Goal: Transaction & Acquisition: Purchase product/service

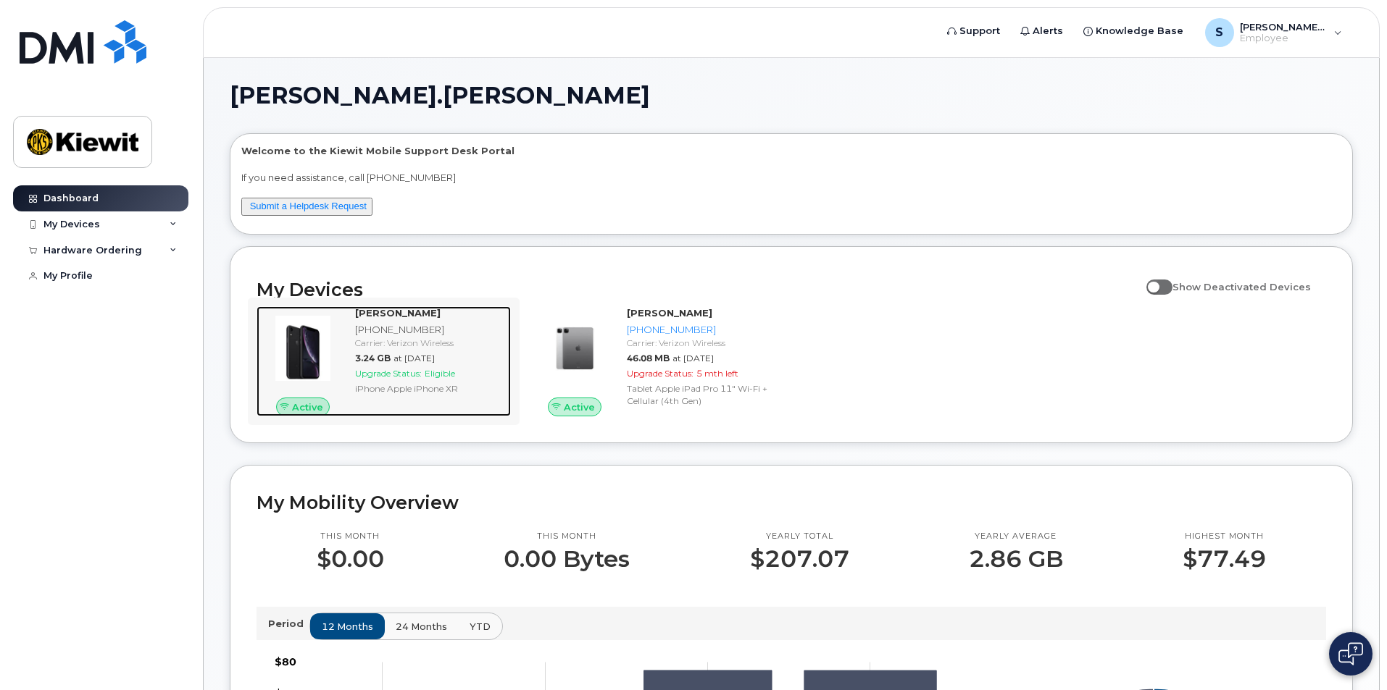
click at [394, 373] on span "Upgrade Status:" at bounding box center [388, 373] width 67 height 11
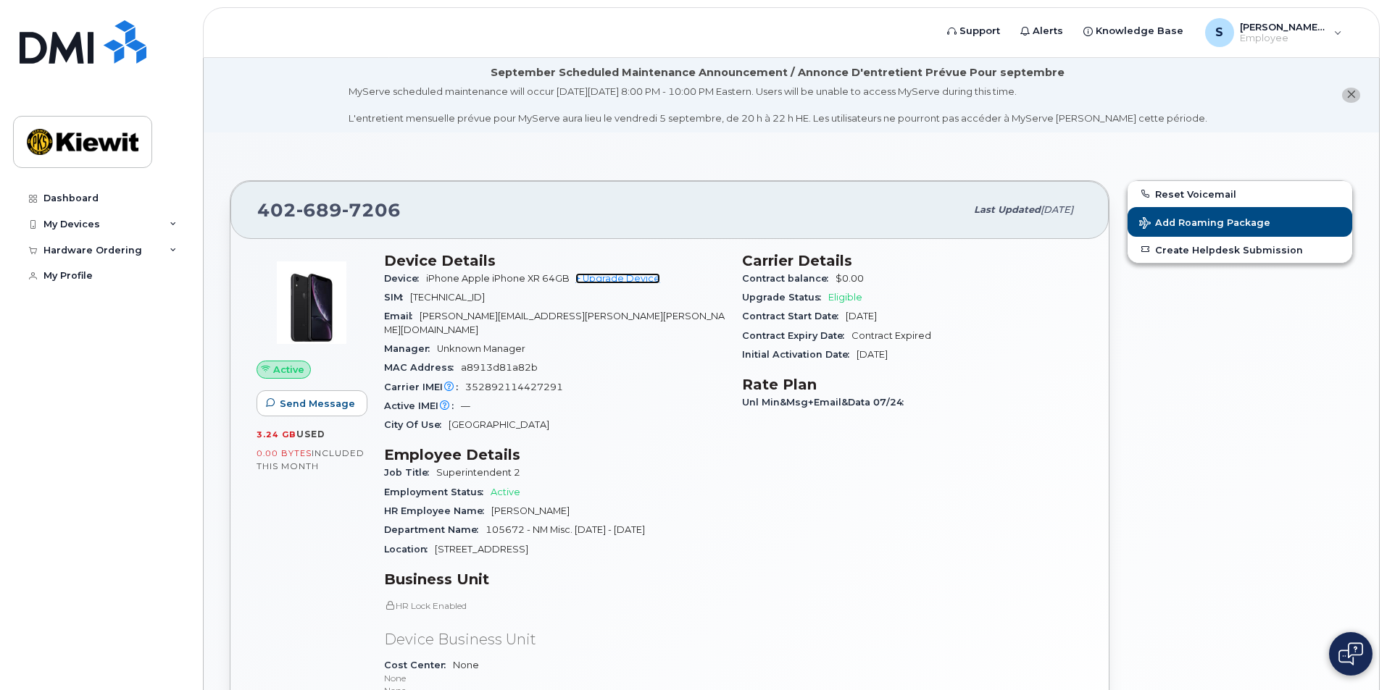
click at [614, 277] on link "+ Upgrade Device" at bounding box center [617, 278] width 85 height 11
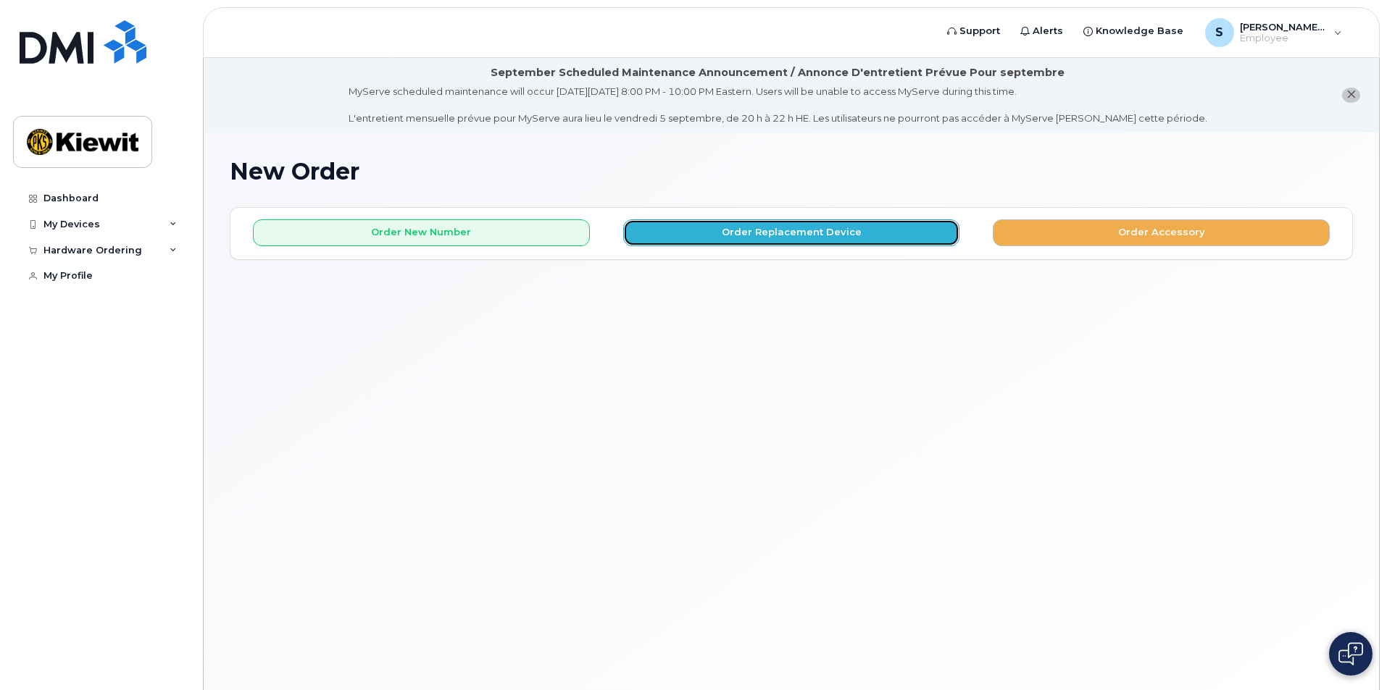
click at [745, 229] on button "Order Replacement Device" at bounding box center [791, 232] width 337 height 27
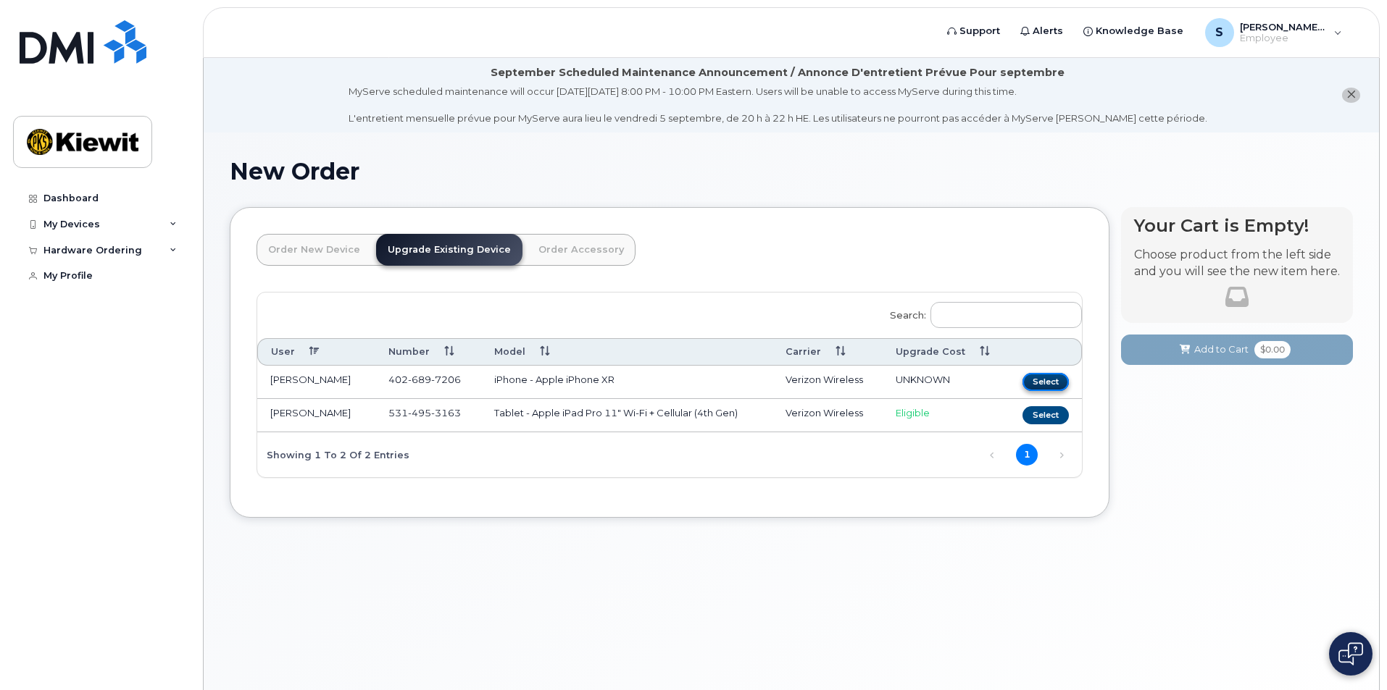
click at [1046, 380] on button "Select" at bounding box center [1045, 382] width 46 height 18
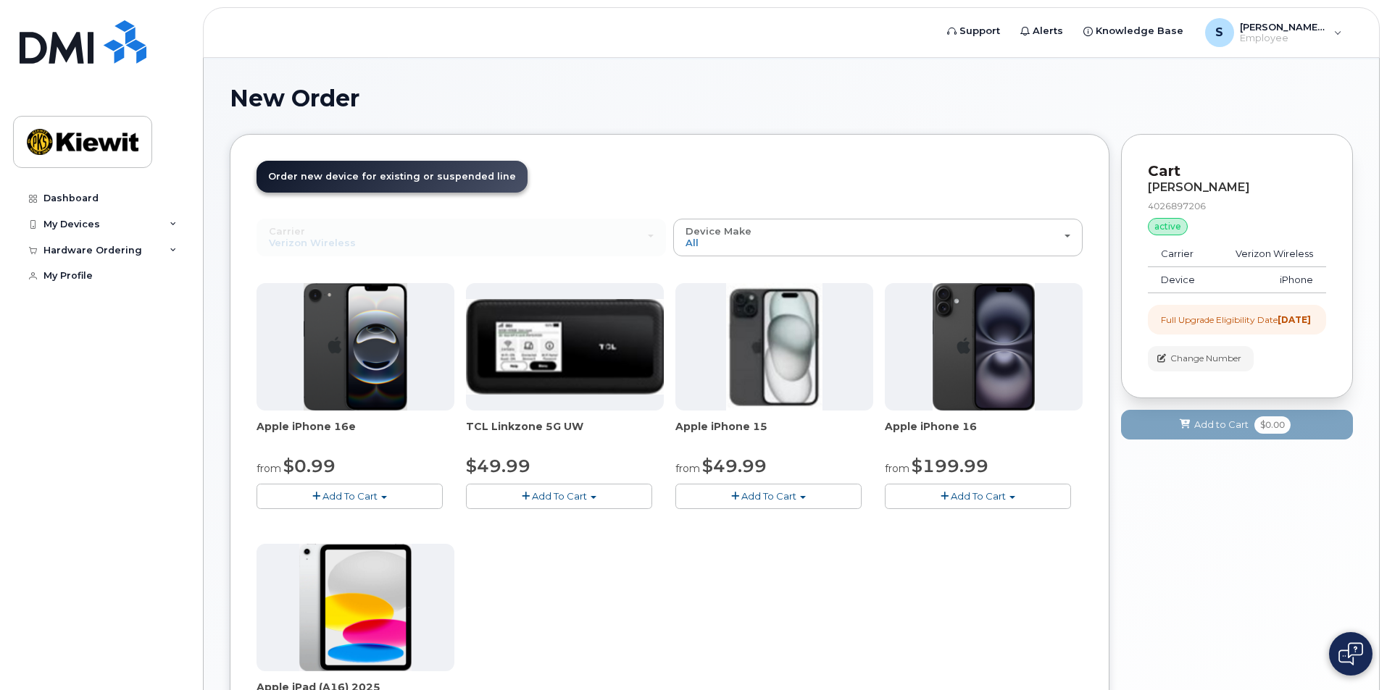
scroll to position [72, 0]
click at [356, 495] on span "Add To Cart" at bounding box center [349, 497] width 55 height 12
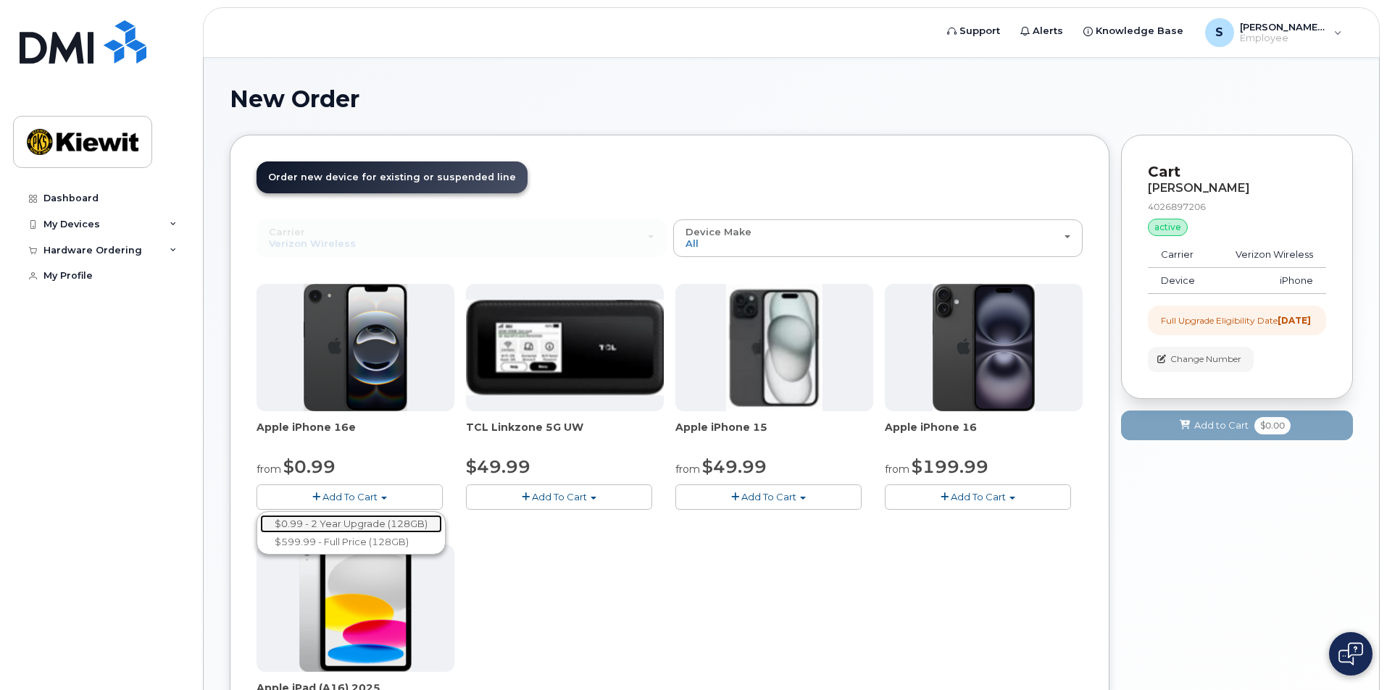
click at [363, 522] on link "$0.99 - 2 Year Upgrade (128GB)" at bounding box center [351, 524] width 182 height 18
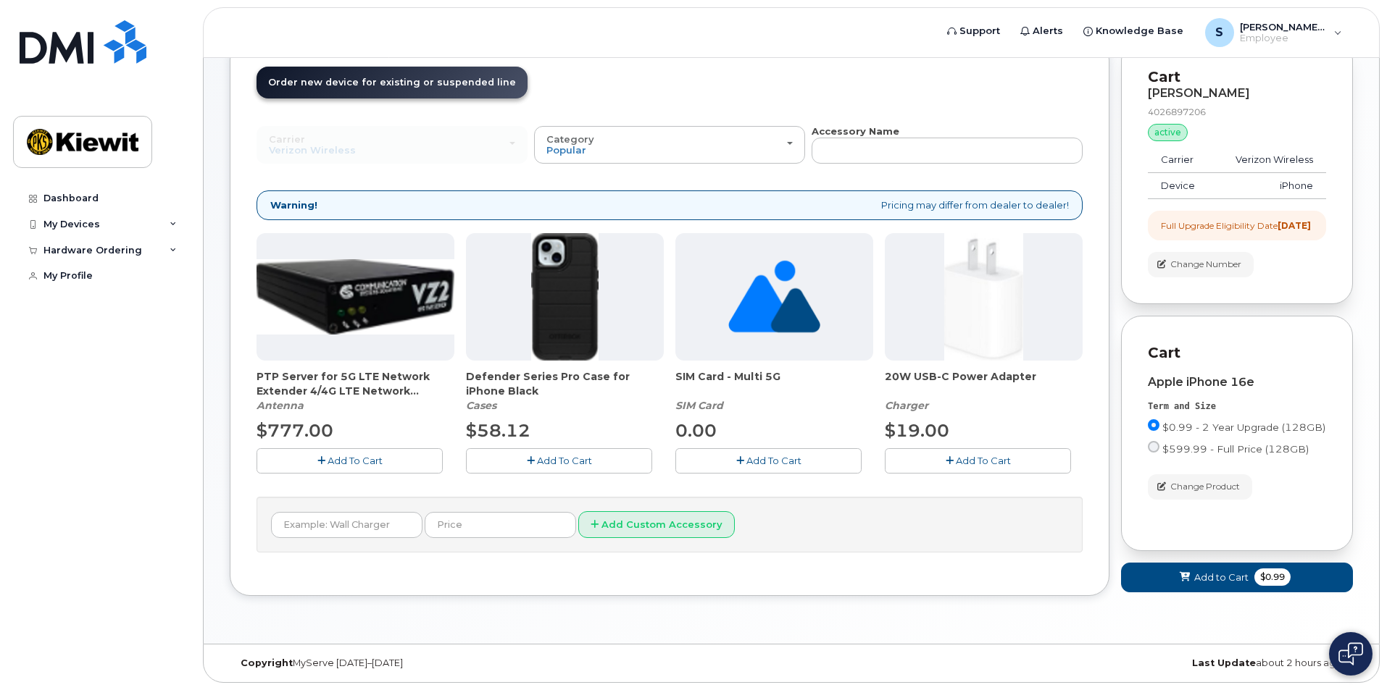
scroll to position [180, 0]
click at [1219, 576] on span "Add to Cart" at bounding box center [1221, 578] width 54 height 14
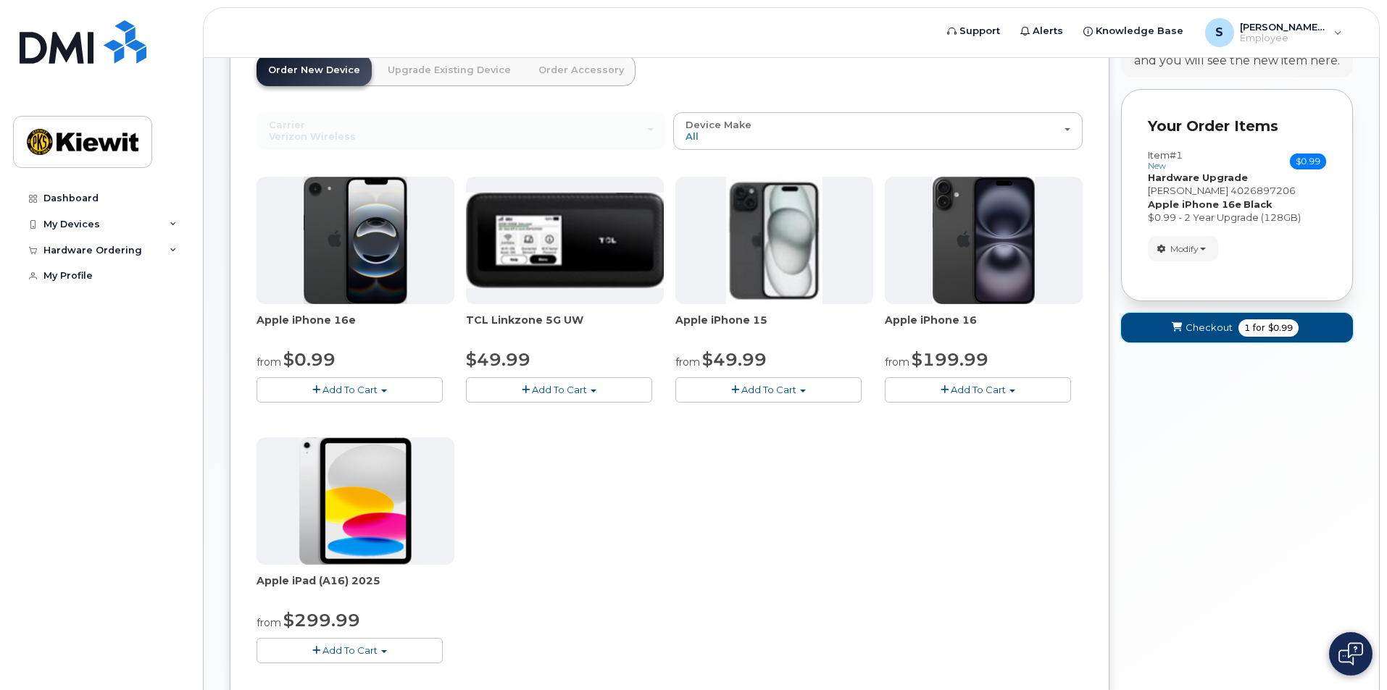
click at [1212, 329] on span "Checkout" at bounding box center [1208, 328] width 47 height 14
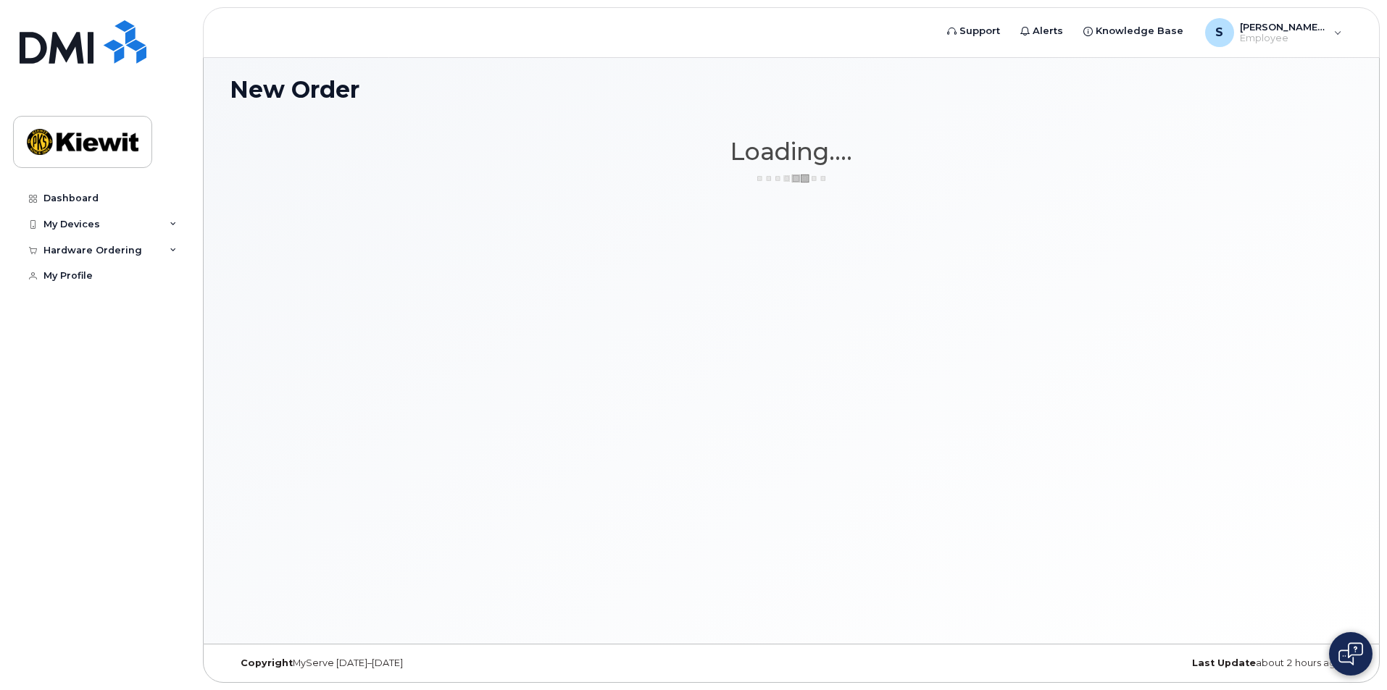
scroll to position [82, 0]
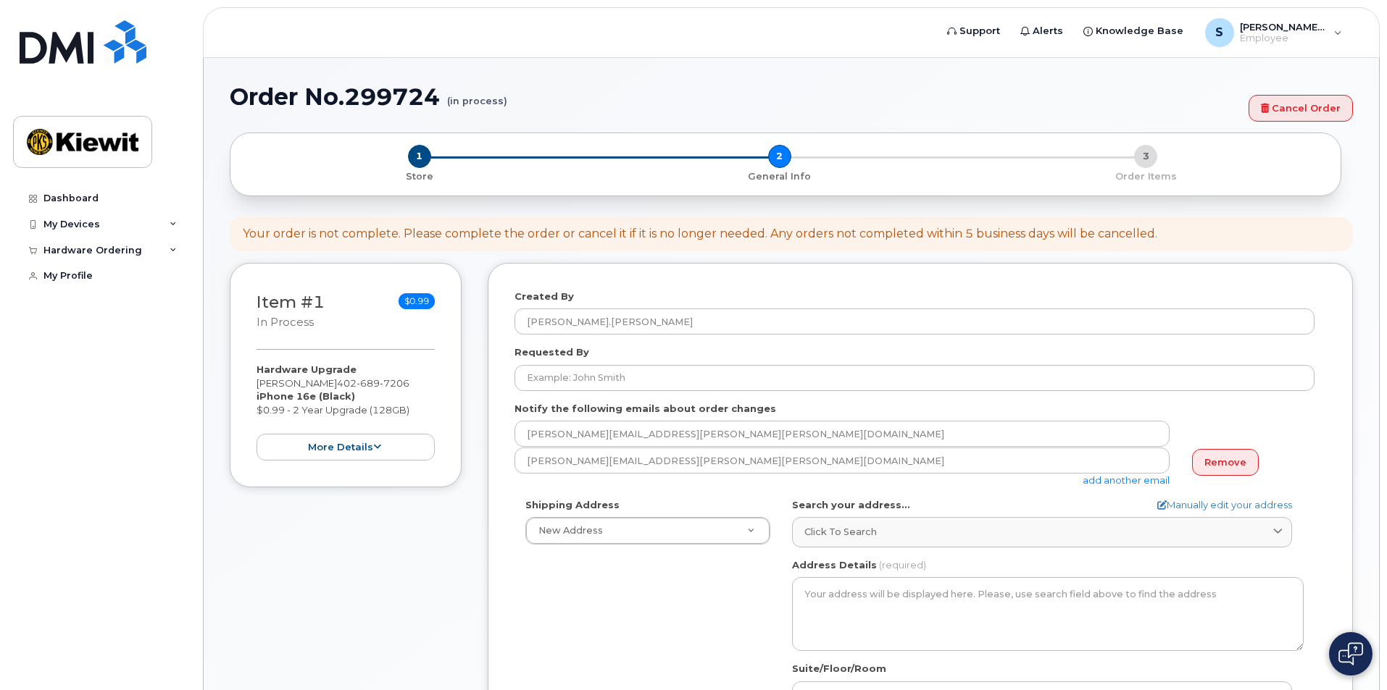
select select
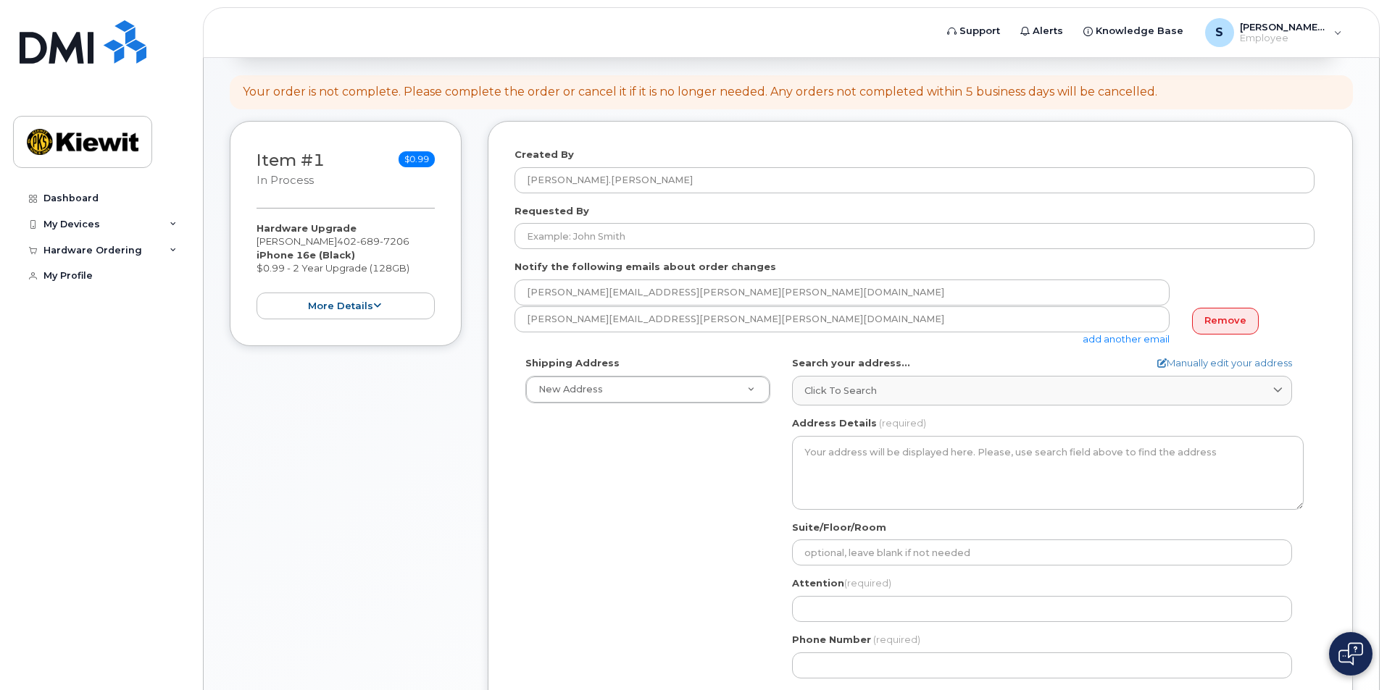
scroll to position [217, 0]
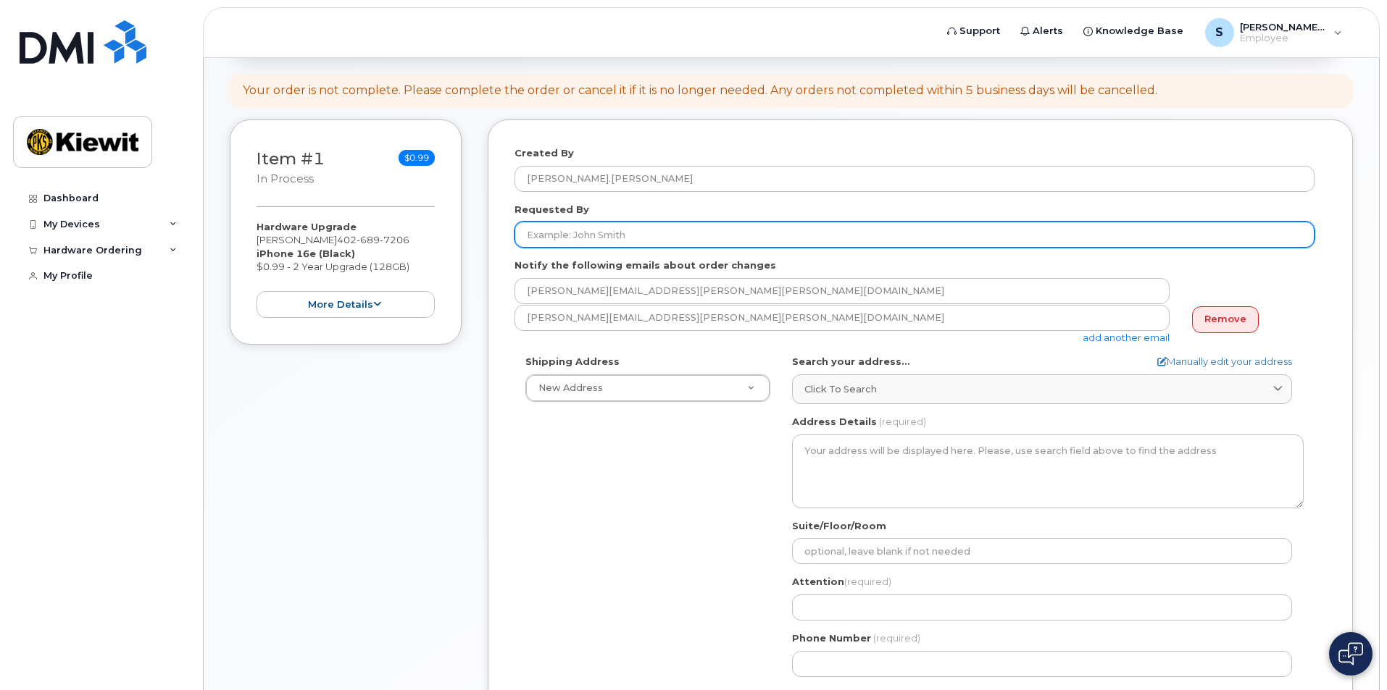
click at [547, 233] on input "Requested By" at bounding box center [914, 235] width 800 height 26
type input "[PERSON_NAME]"
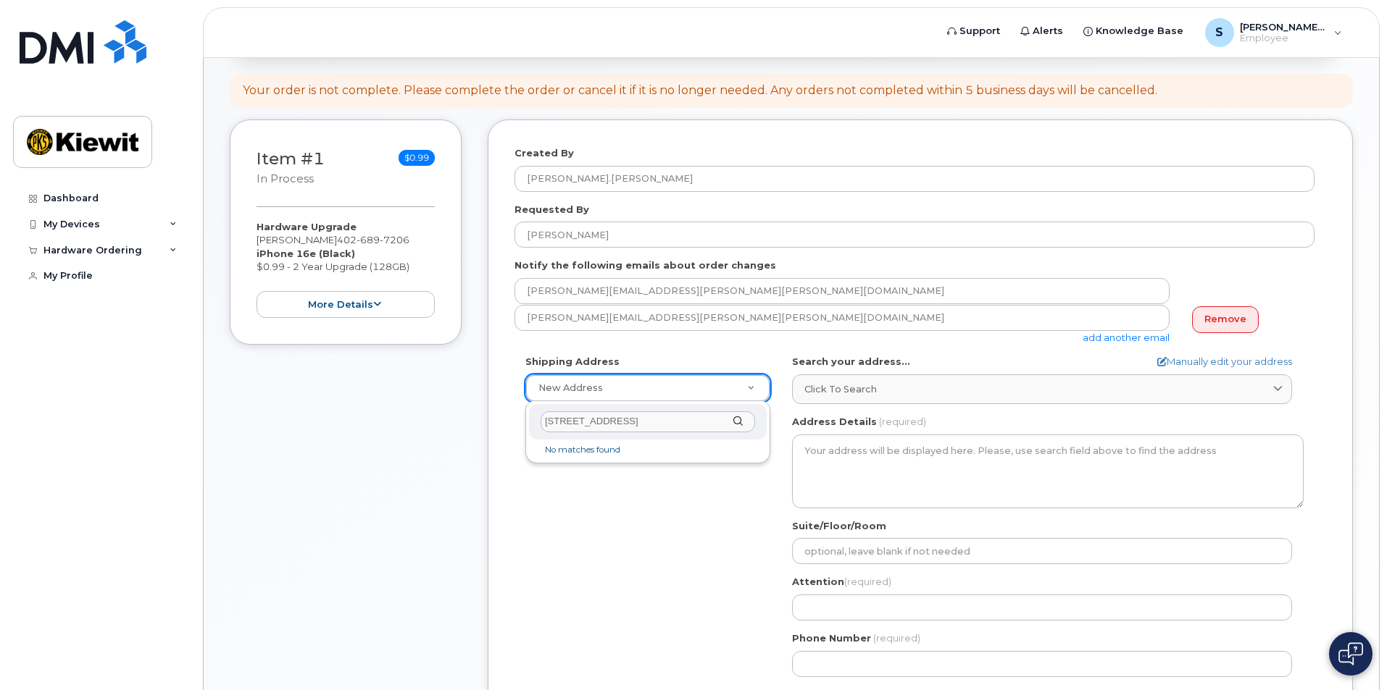
type input "4412 Farnam St Omaha NE68131"
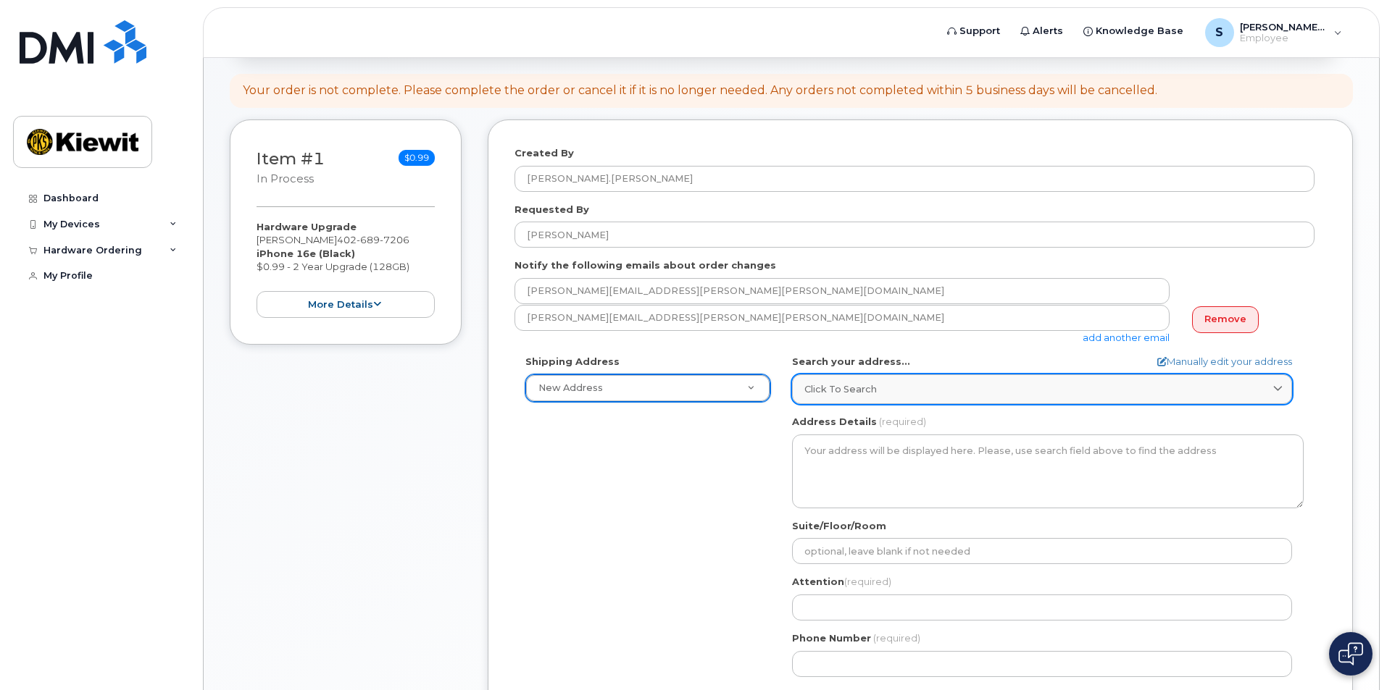
click at [1280, 387] on icon at bounding box center [1277, 389] width 9 height 9
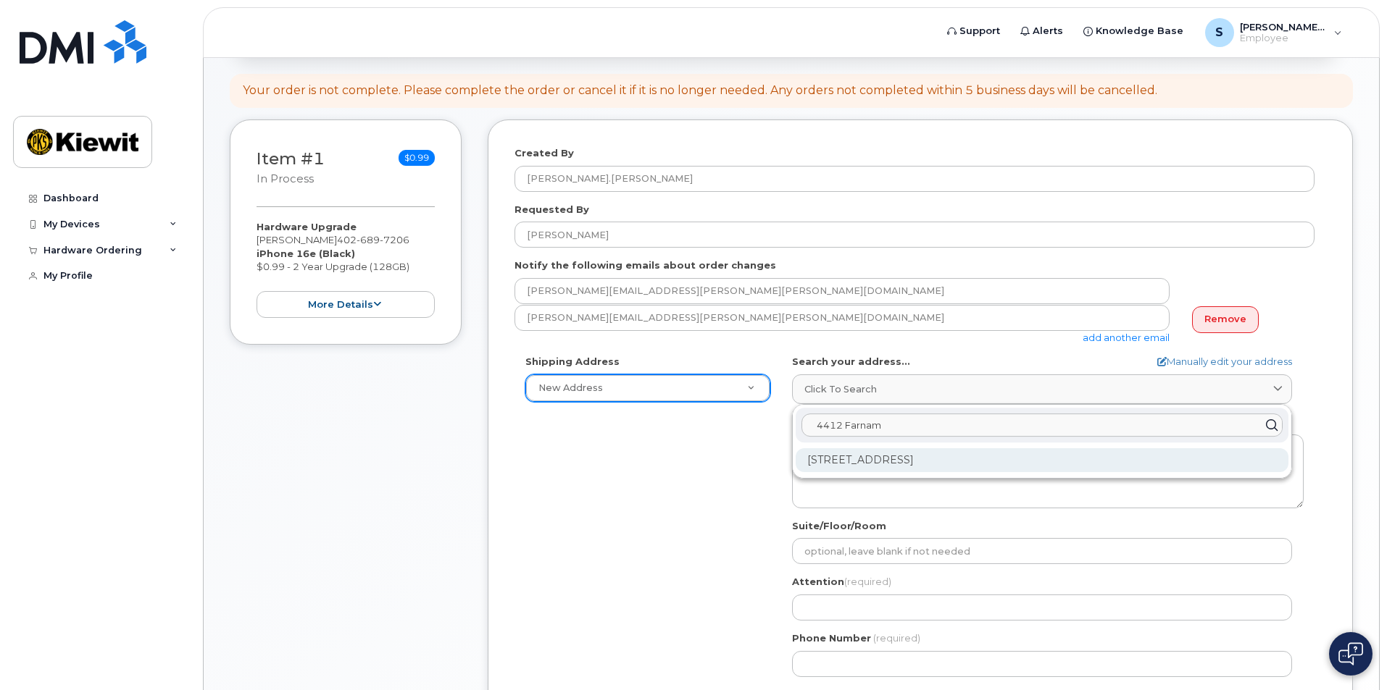
type input "4412 Farnam"
click at [924, 459] on div "4412 Farnam St Omaha NE 68131-2708" at bounding box center [1041, 460] width 493 height 24
select select
type textarea "4412 Farnam St OMAHA NE 68131-2708 UNITED STATES"
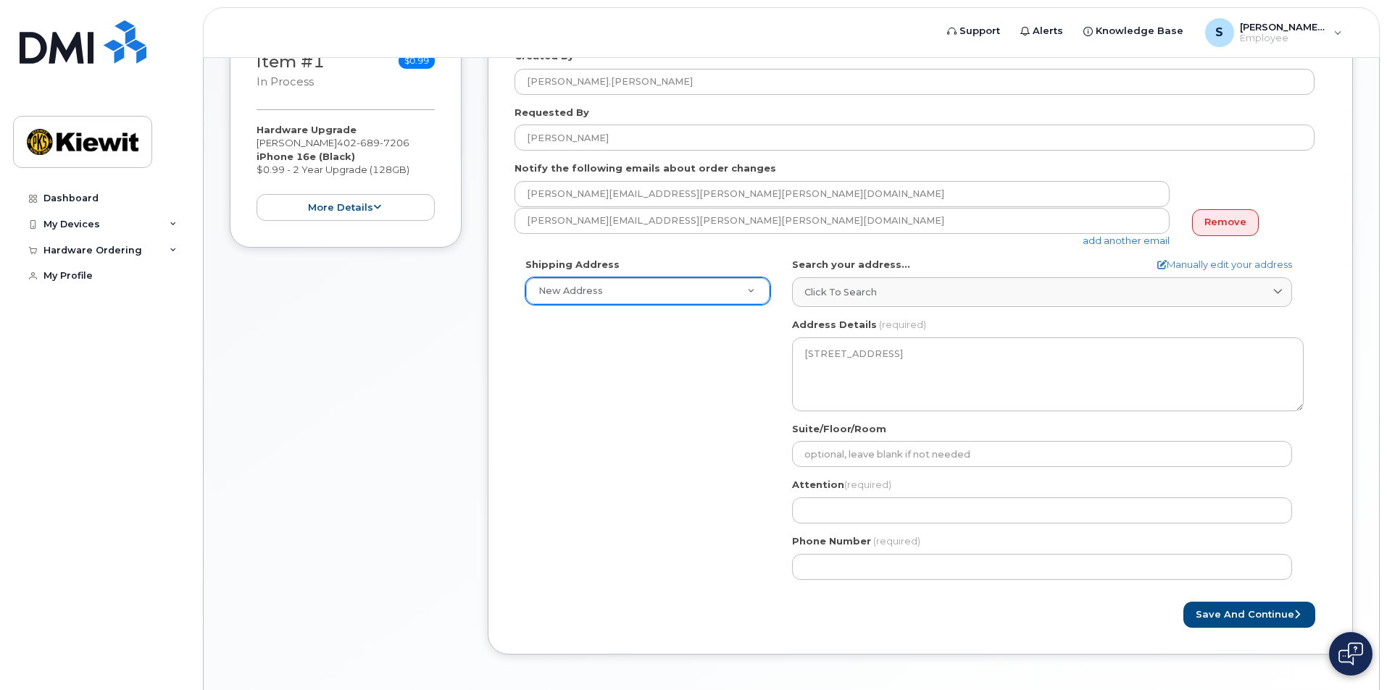
scroll to position [373, 0]
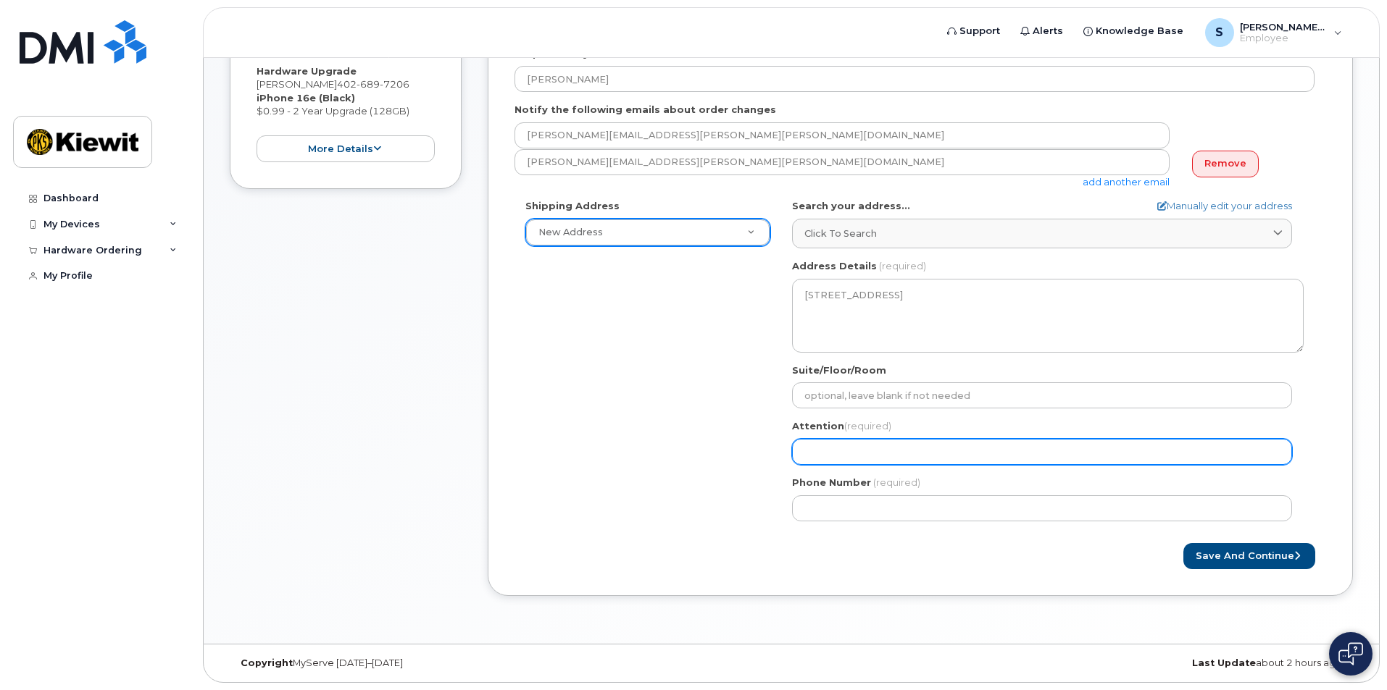
click at [809, 450] on input "Attention (required)" at bounding box center [1042, 452] width 500 height 26
type input "Scott D Pistorius"
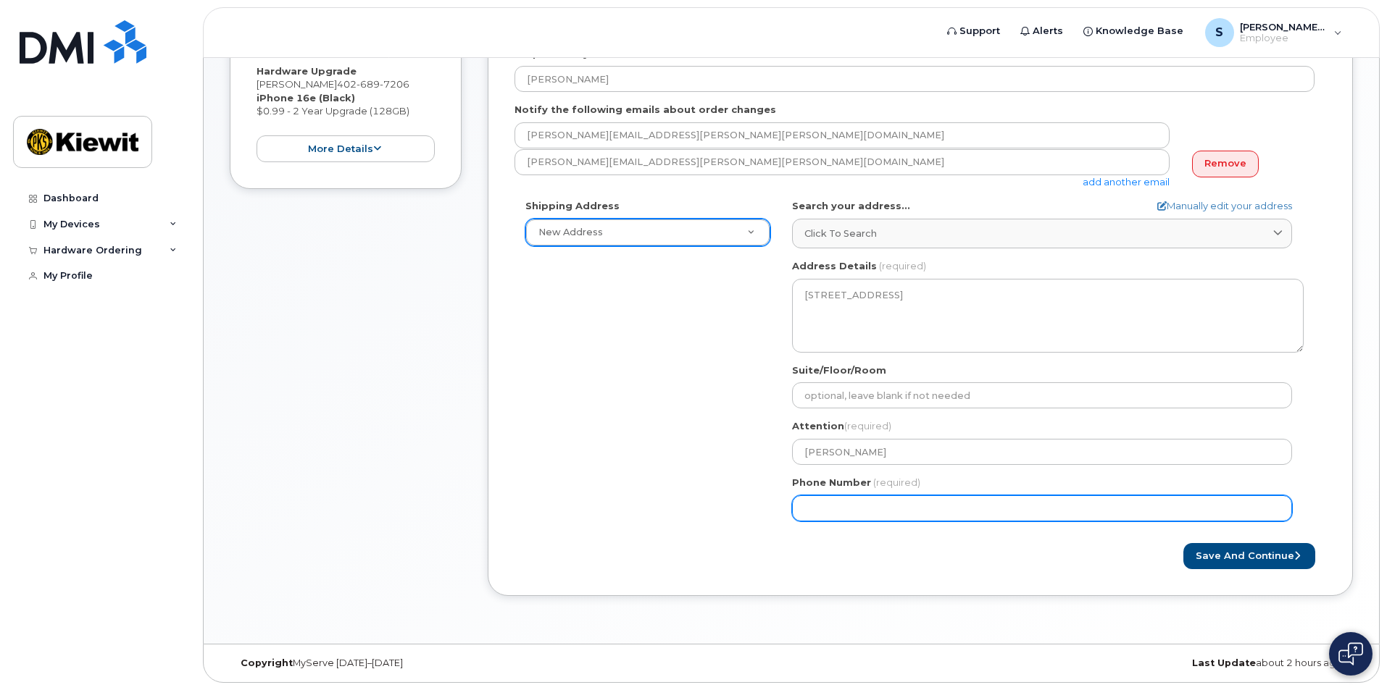
type input "4026897206"
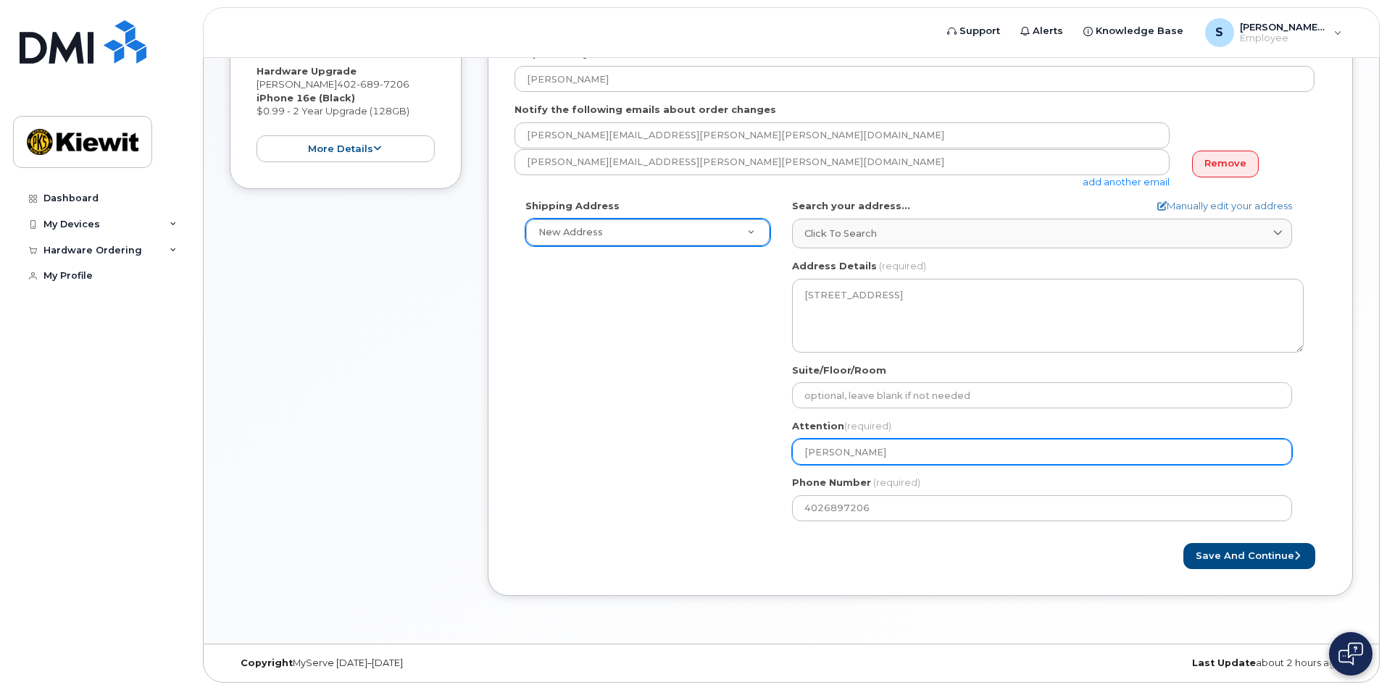
select select
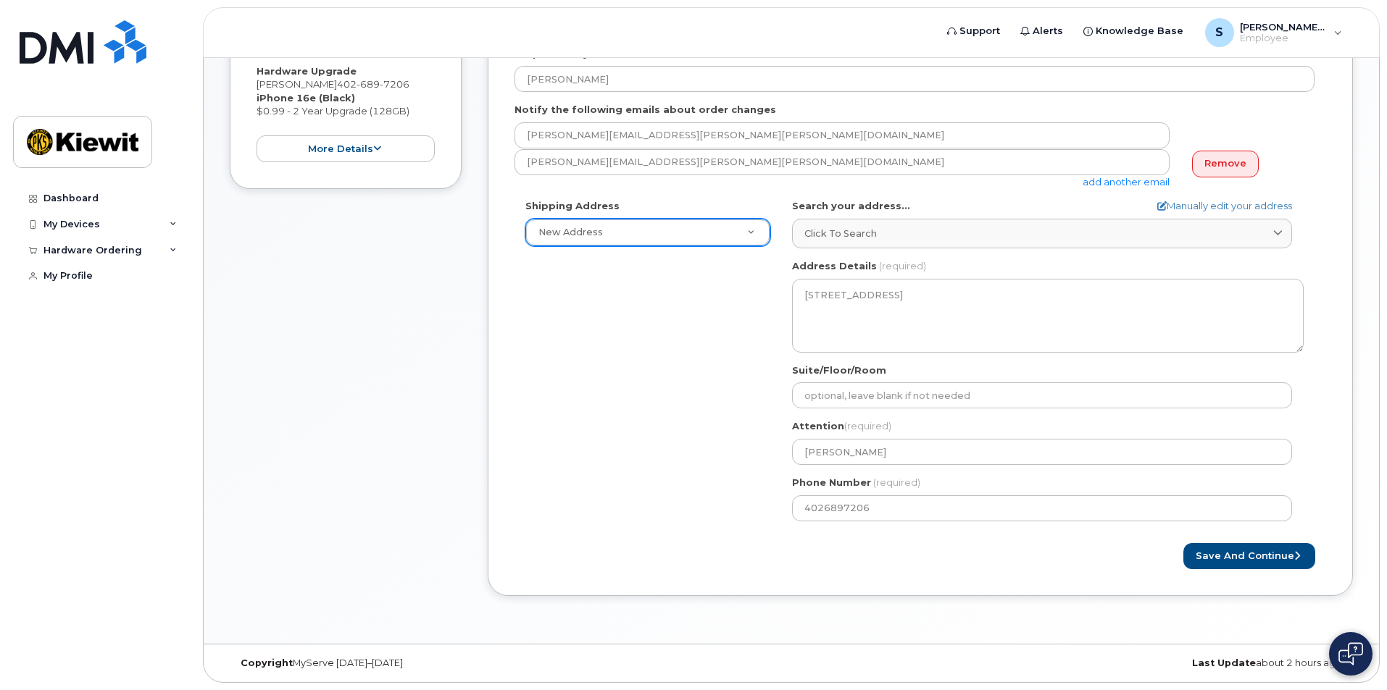
click at [664, 447] on div "Shipping Address New Address New Address NE Omaha Search your address... Manual…" at bounding box center [914, 365] width 800 height 333
click at [1231, 552] on button "Save and Continue" at bounding box center [1249, 556] width 132 height 27
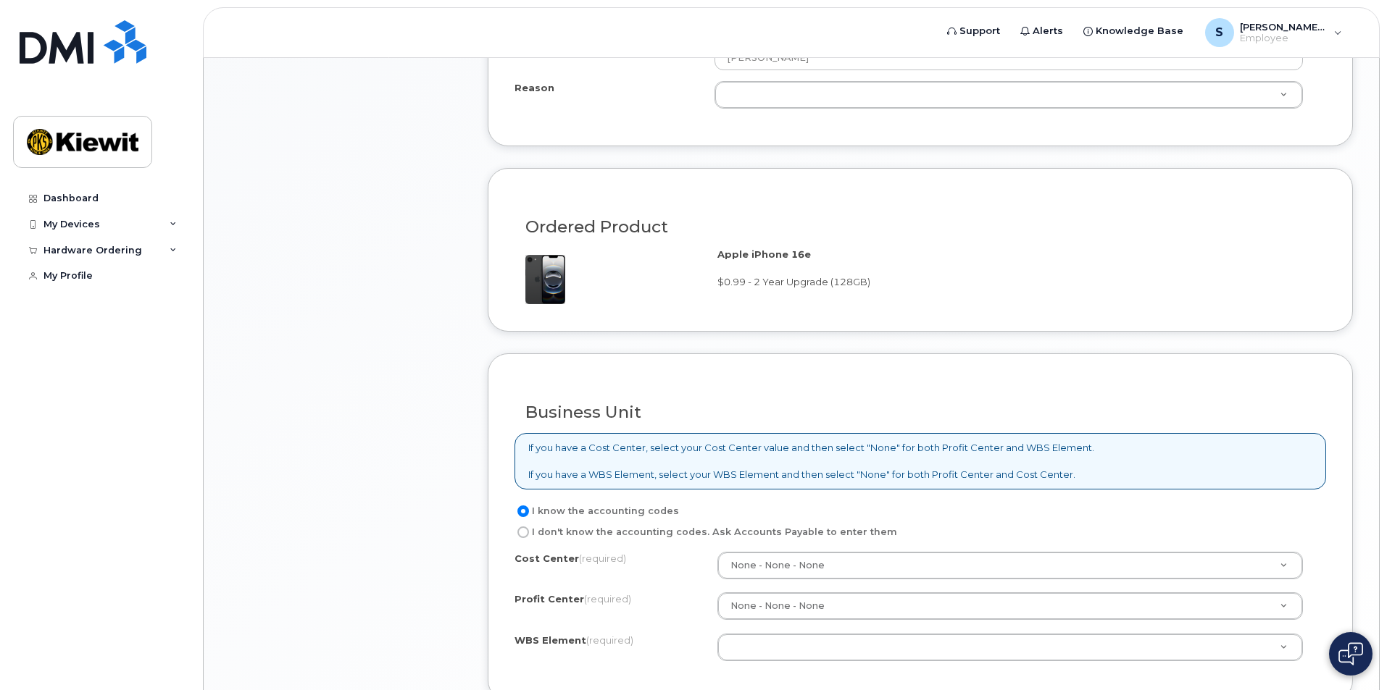
scroll to position [942, 0]
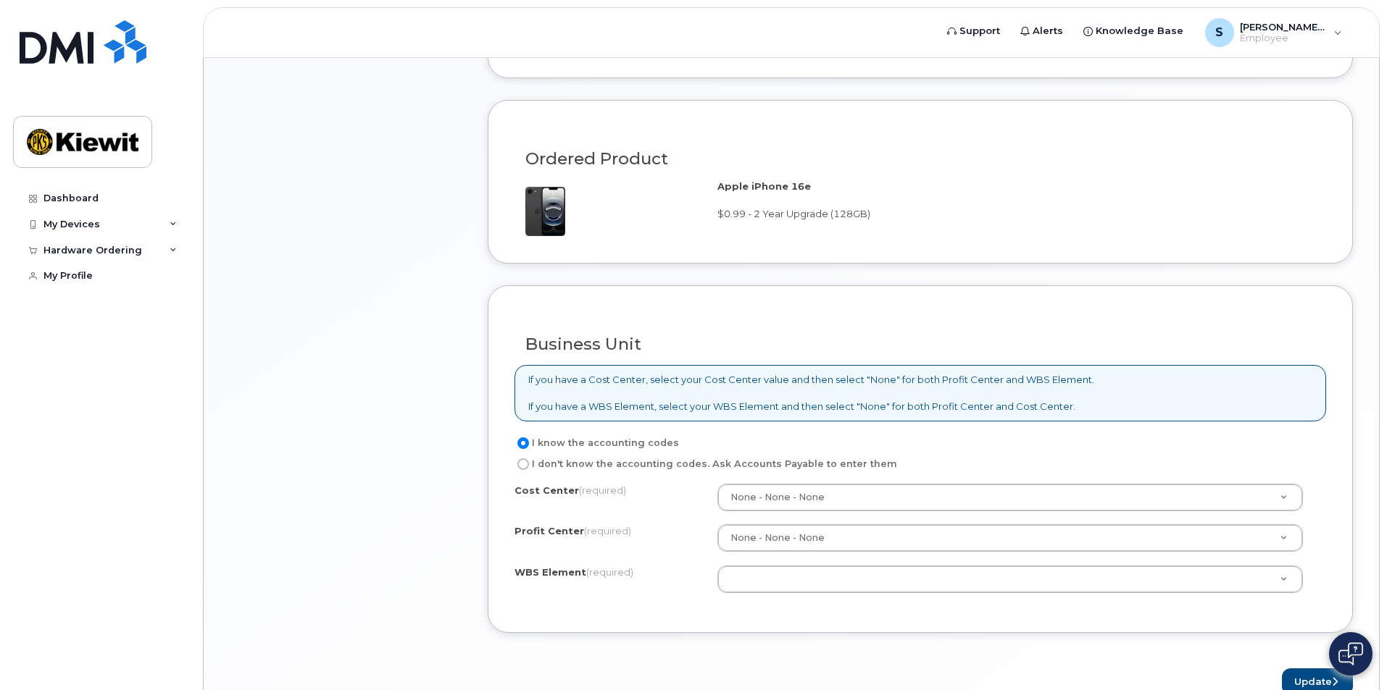
click at [522, 469] on input "I don't know the accounting codes. Ask Accounts Payable to enter them" at bounding box center [523, 465] width 12 height 12
radio input "true"
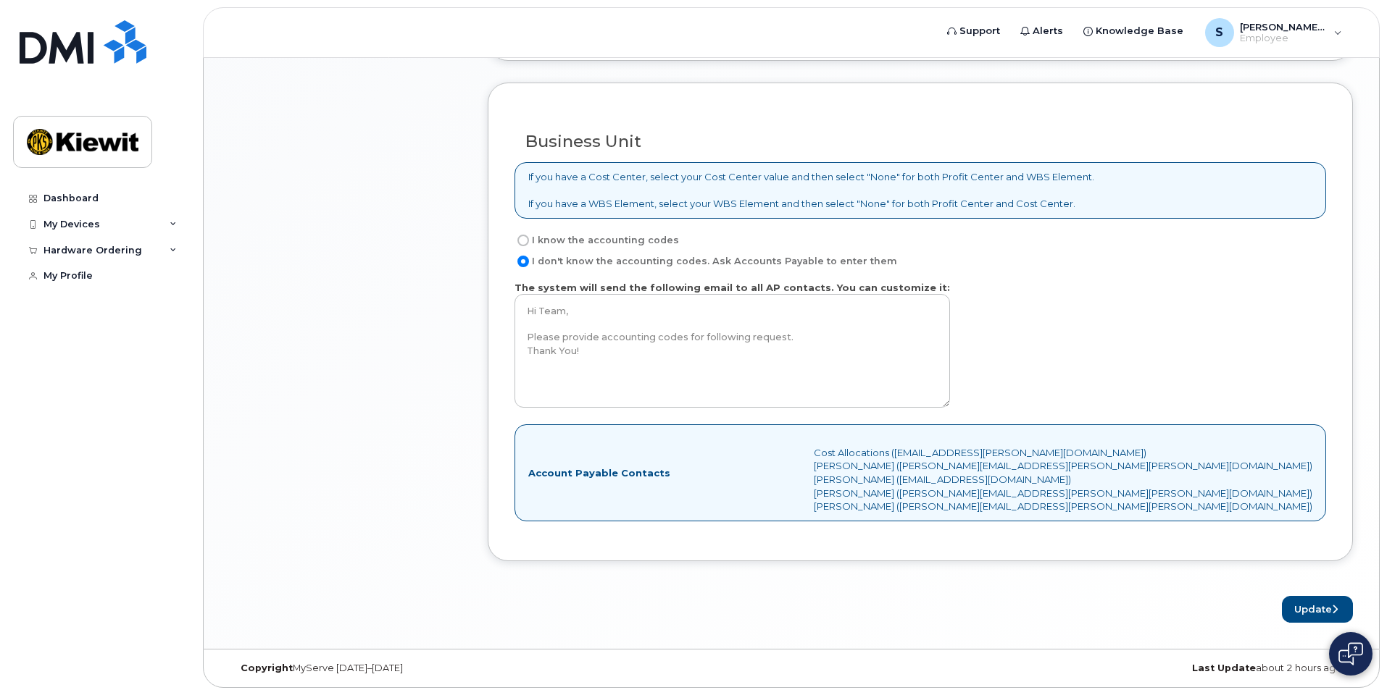
scroll to position [1150, 0]
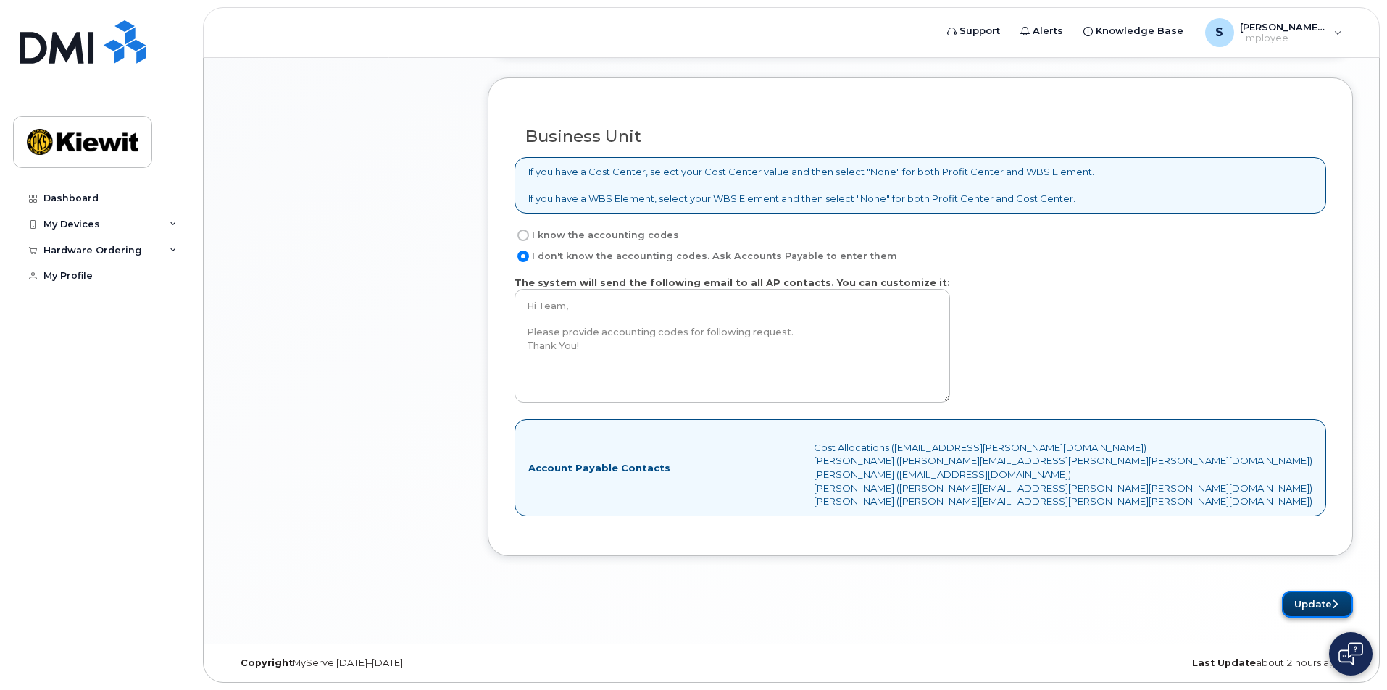
click at [1304, 603] on button "Update" at bounding box center [1316, 604] width 71 height 27
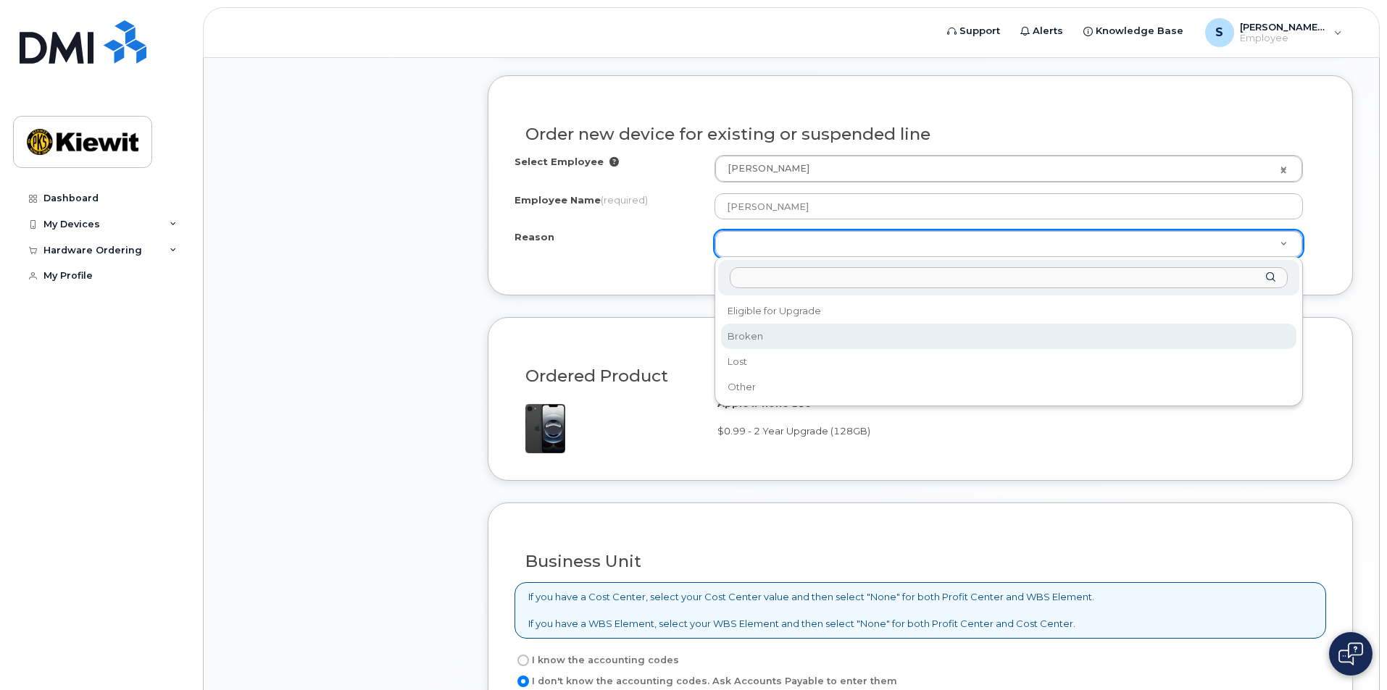
scroll to position [737, 0]
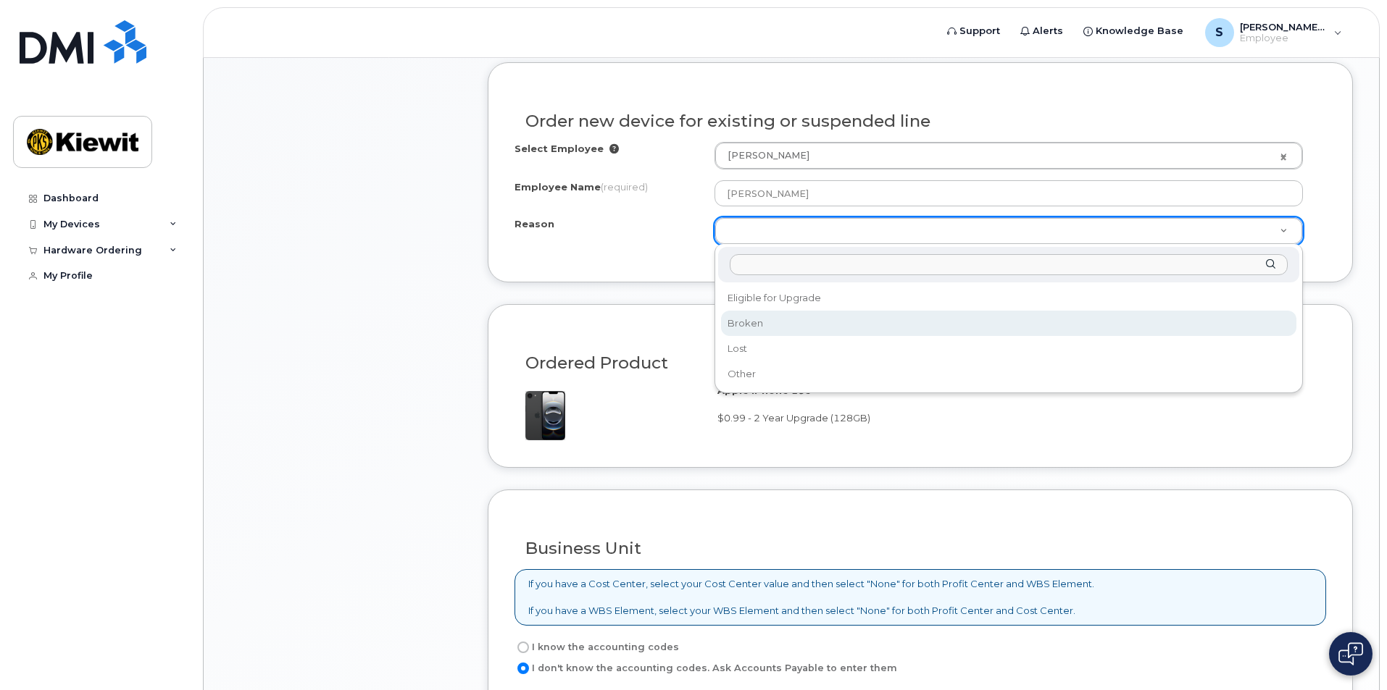
select select "broken"
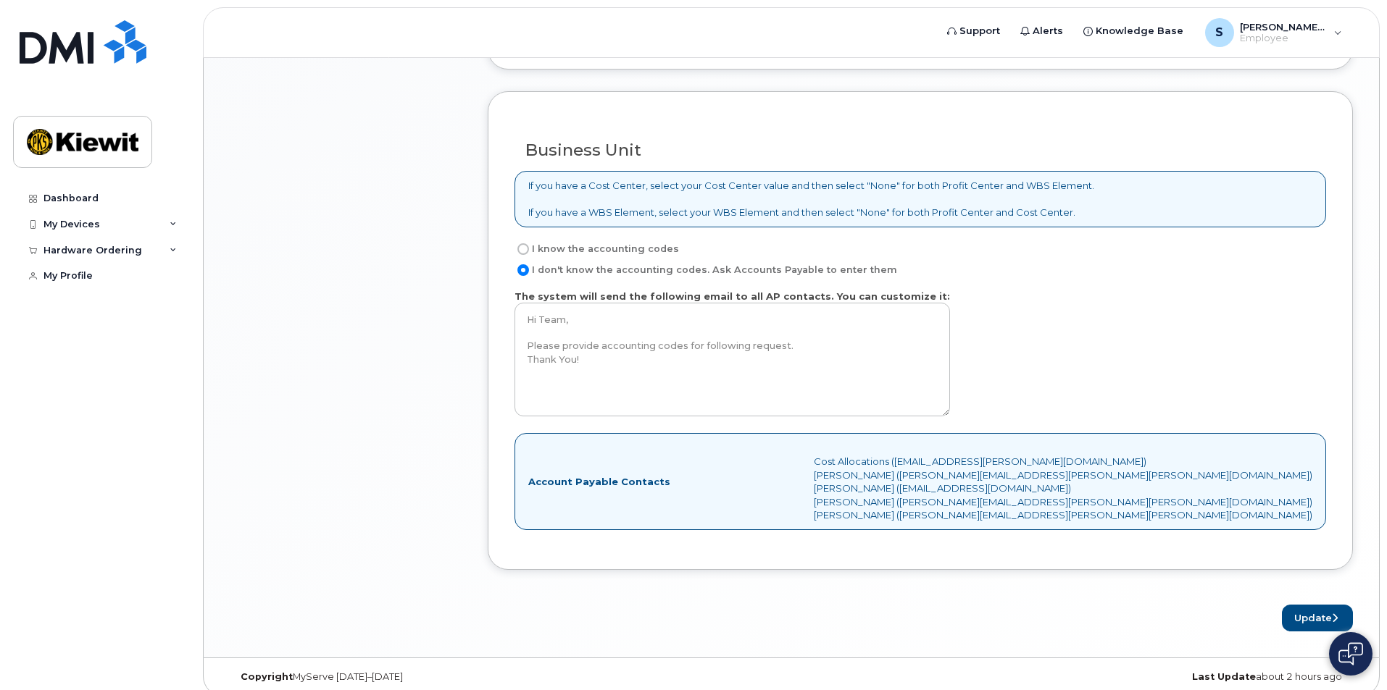
scroll to position [1210, 0]
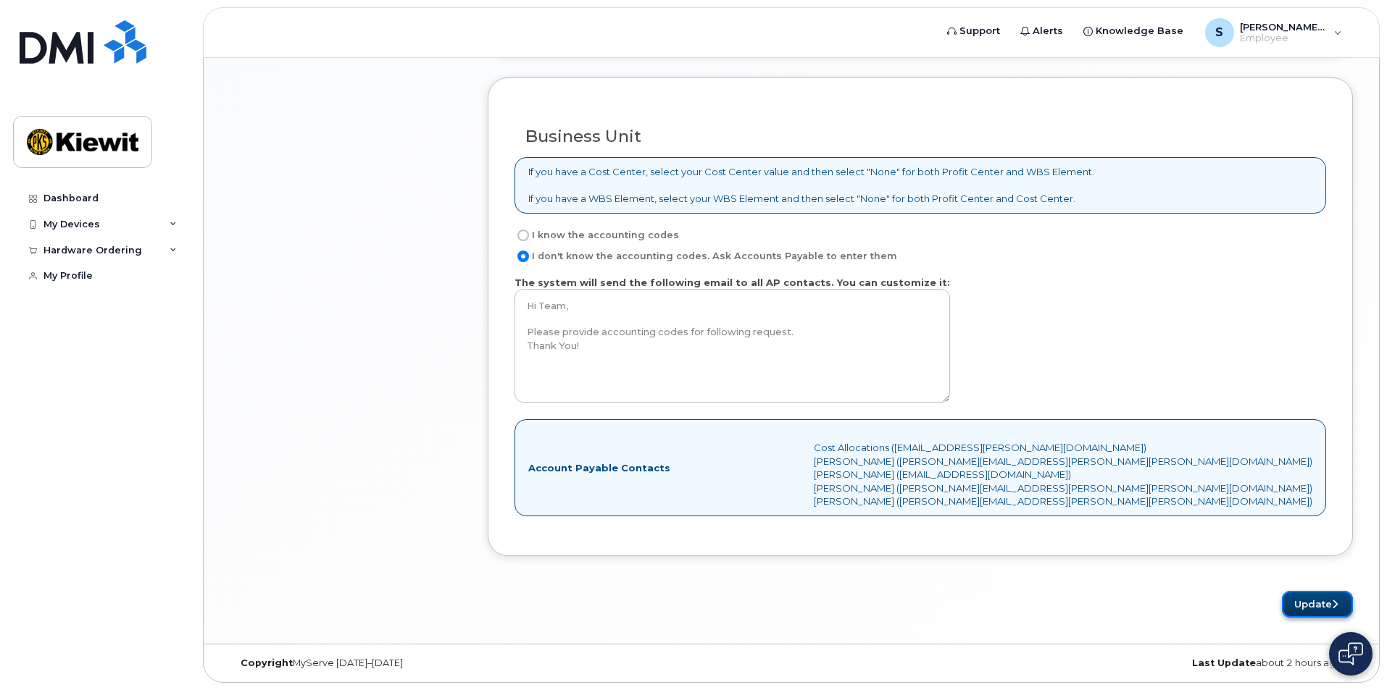
click at [1298, 608] on button "Update" at bounding box center [1316, 604] width 71 height 27
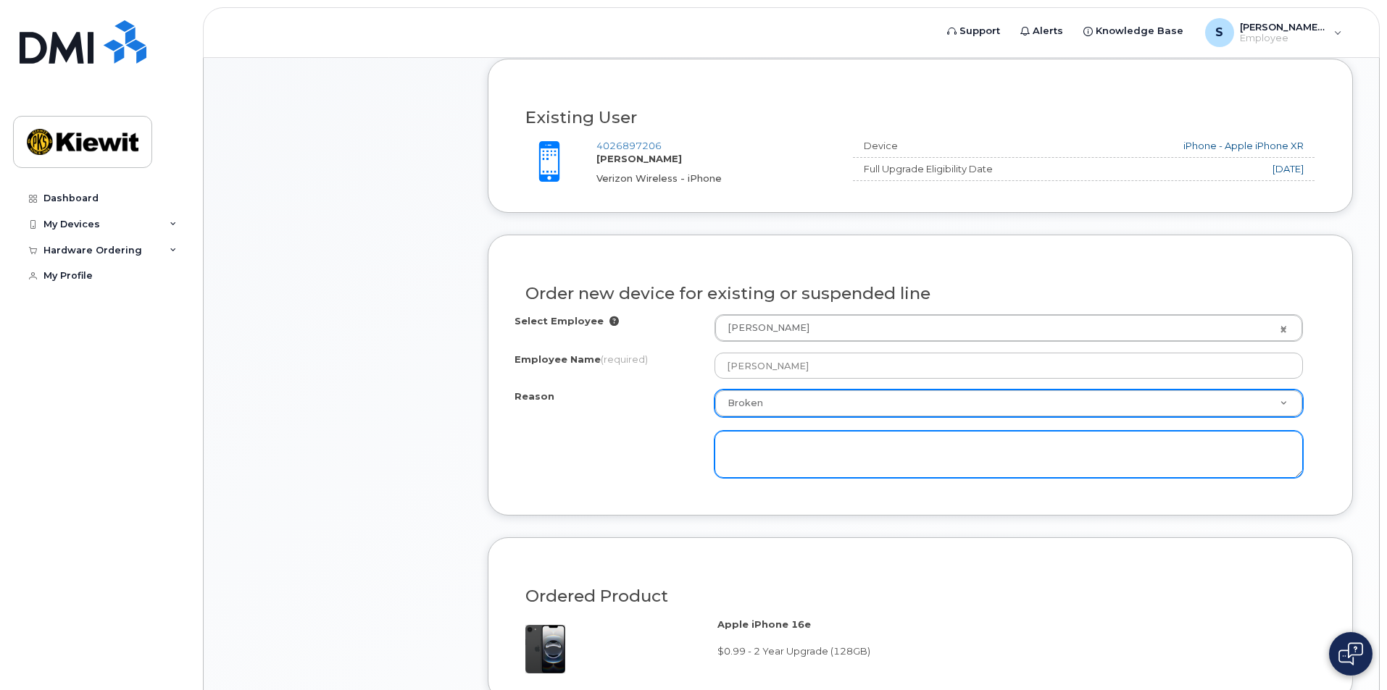
scroll to position [562, 0]
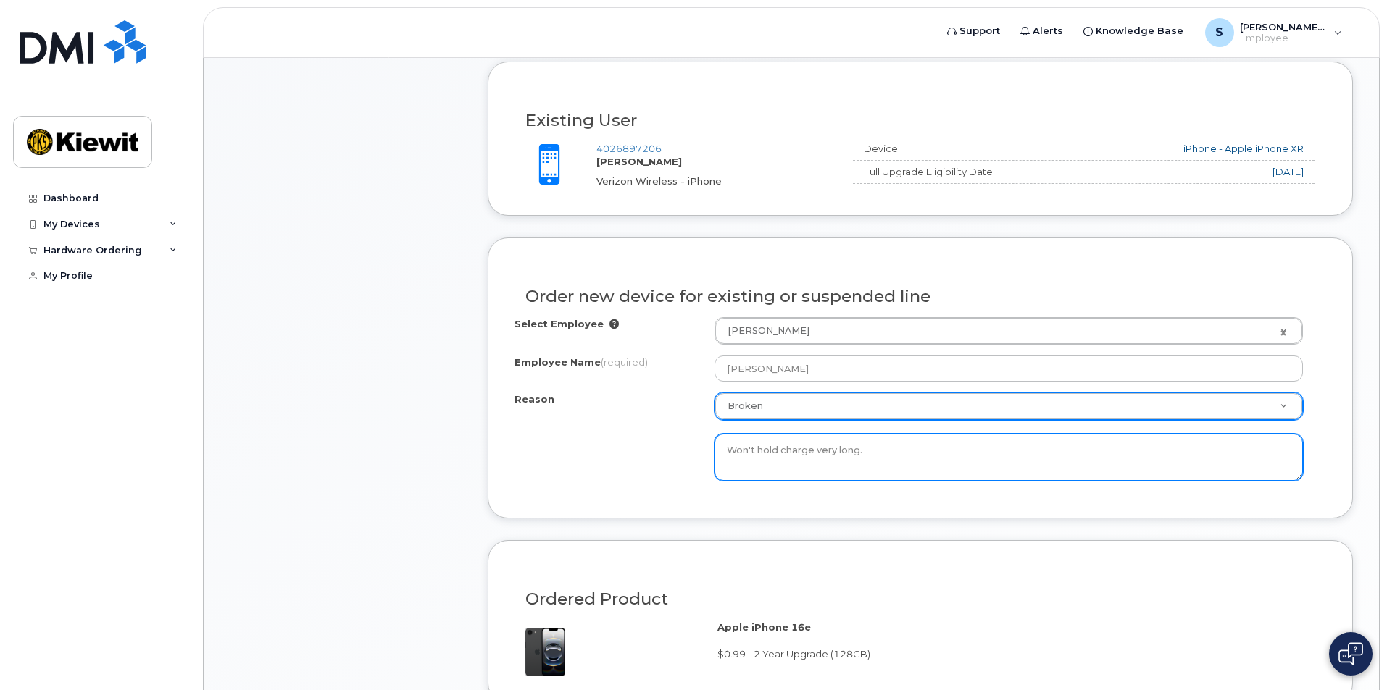
type textarea "Won't hold charge very long."
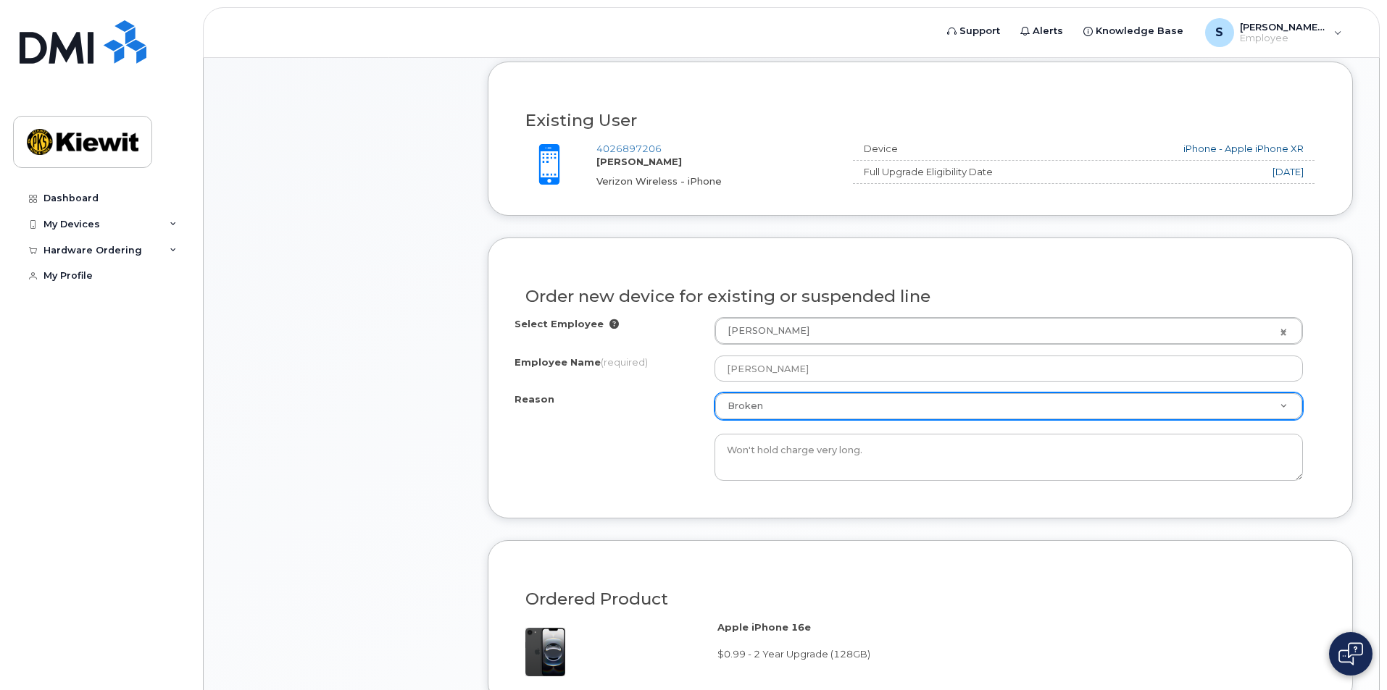
click at [444, 473] on div "Item #1 in process $0.99 Hardware Upgrade Scott Pistorius 402 689 7206 iPhone 1…" at bounding box center [346, 521] width 232 height 1492
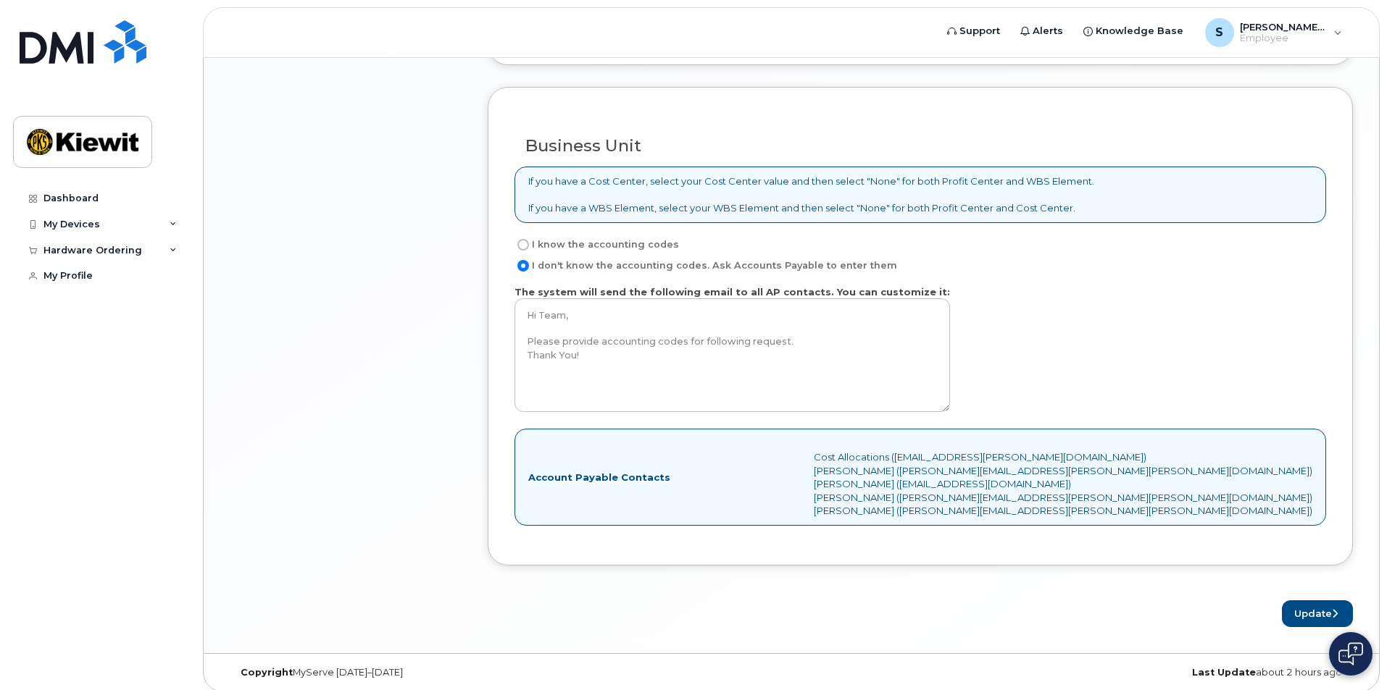
scroll to position [1210, 0]
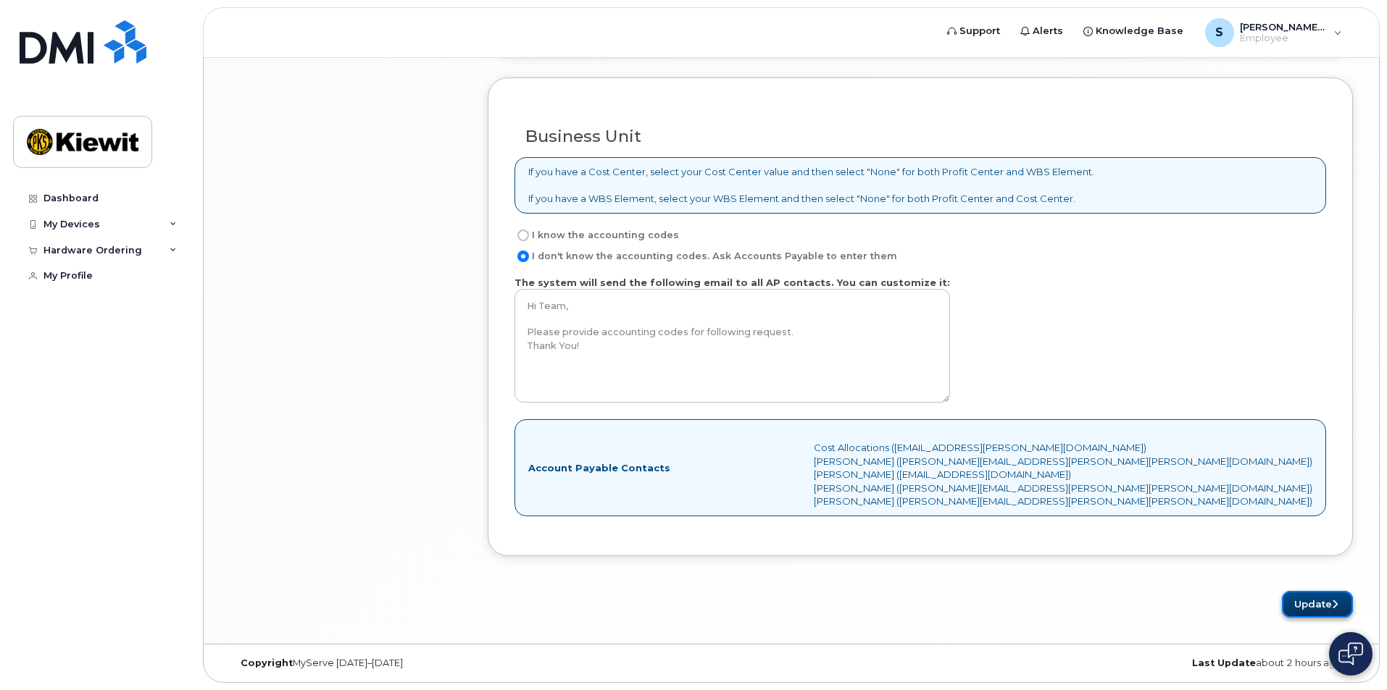
click at [1304, 603] on button "Update" at bounding box center [1316, 604] width 71 height 27
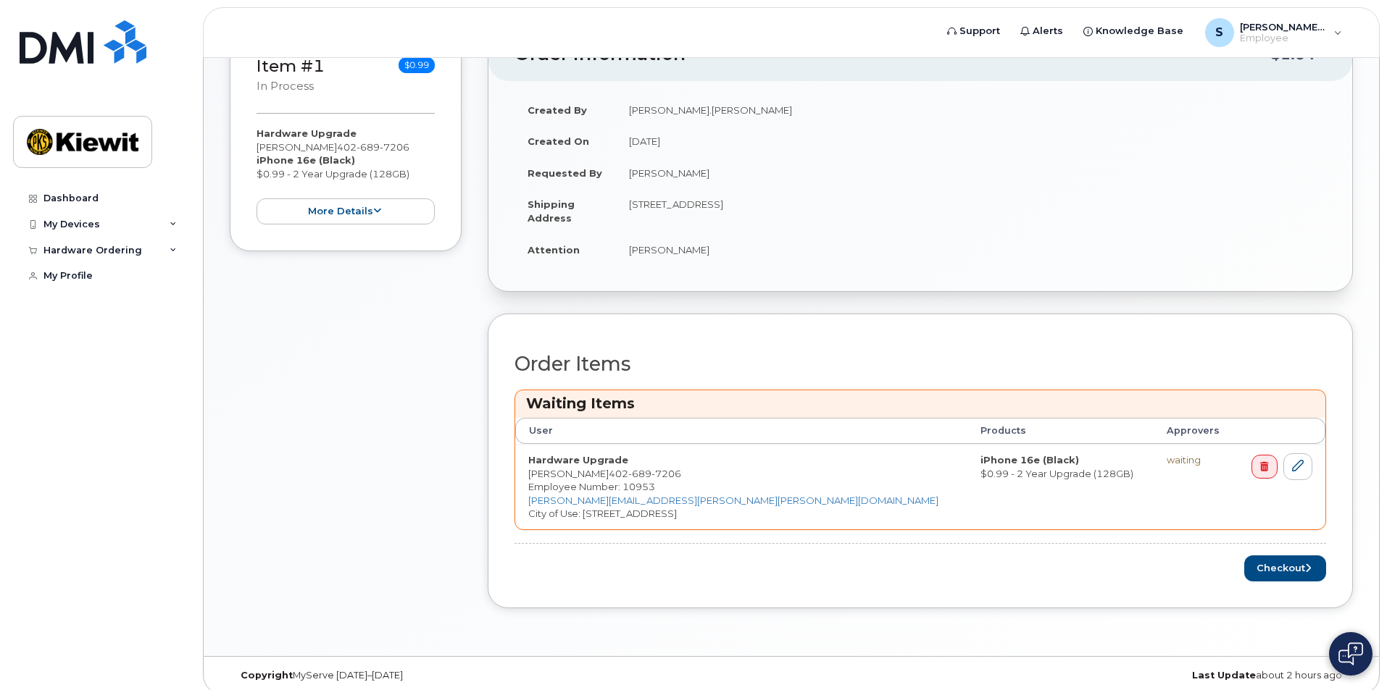
scroll to position [385, 0]
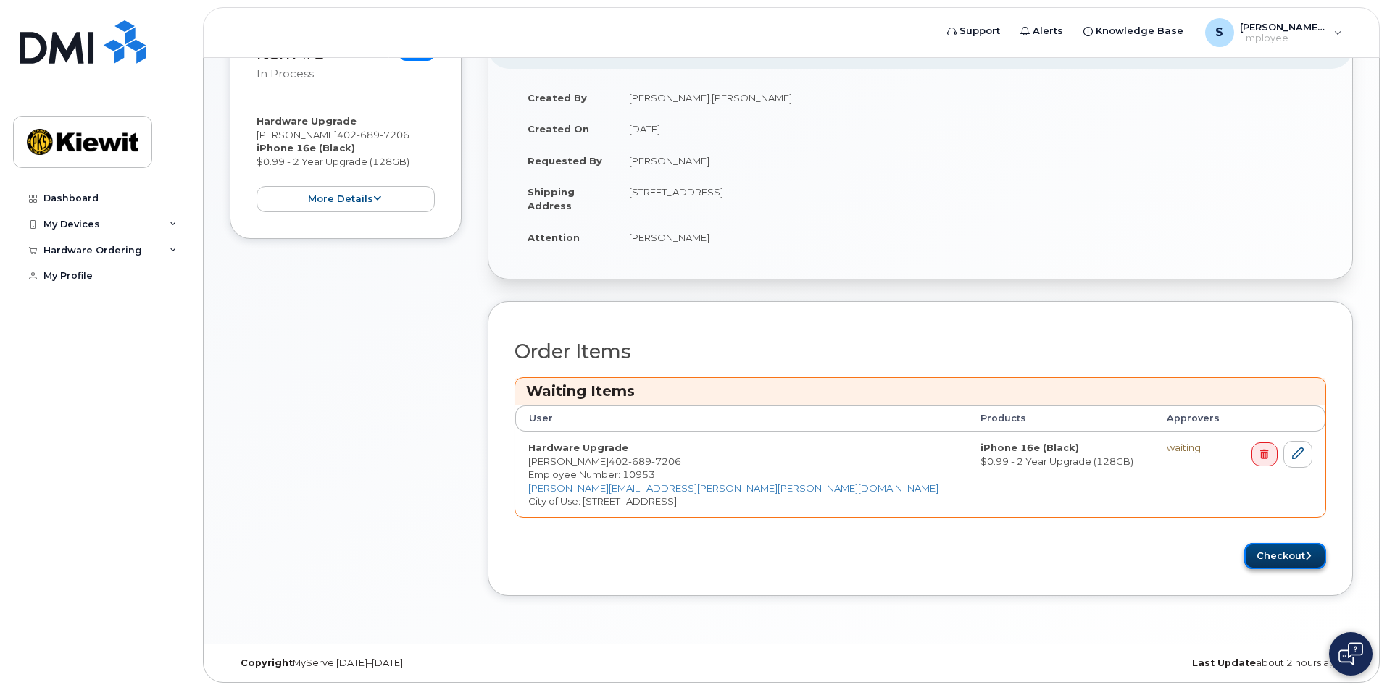
click at [1280, 554] on button "Checkout" at bounding box center [1285, 556] width 82 height 27
